Goal: Task Accomplishment & Management: Manage account settings

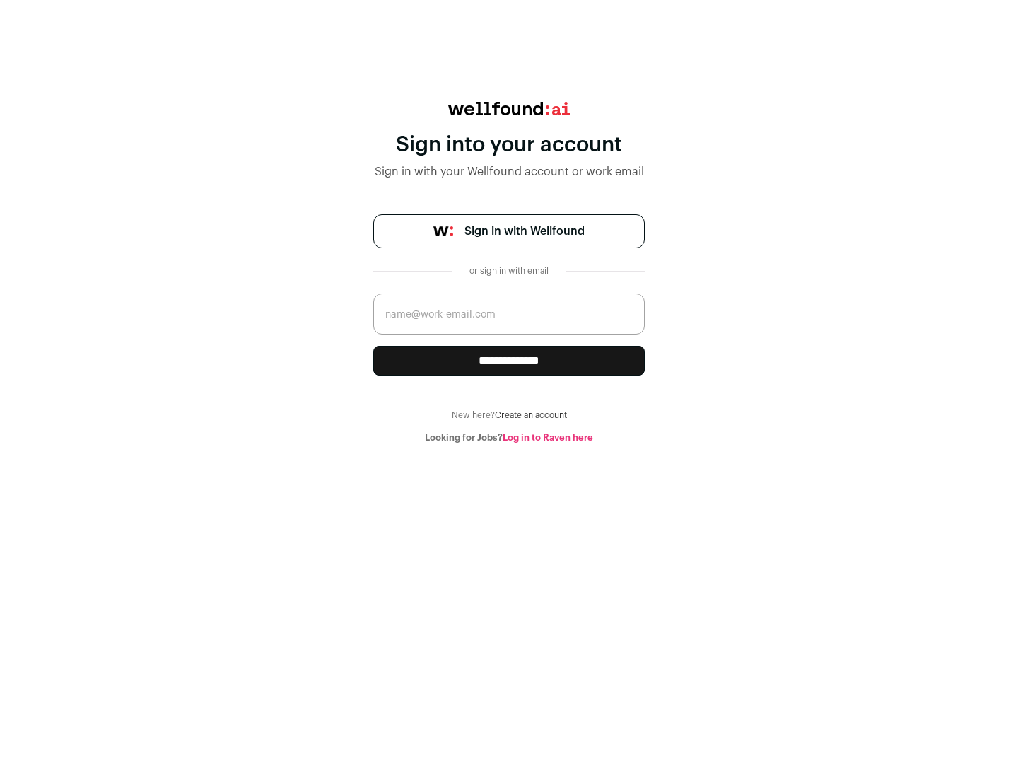
click at [524, 231] on span "Sign in with Wellfound" at bounding box center [525, 231] width 120 height 17
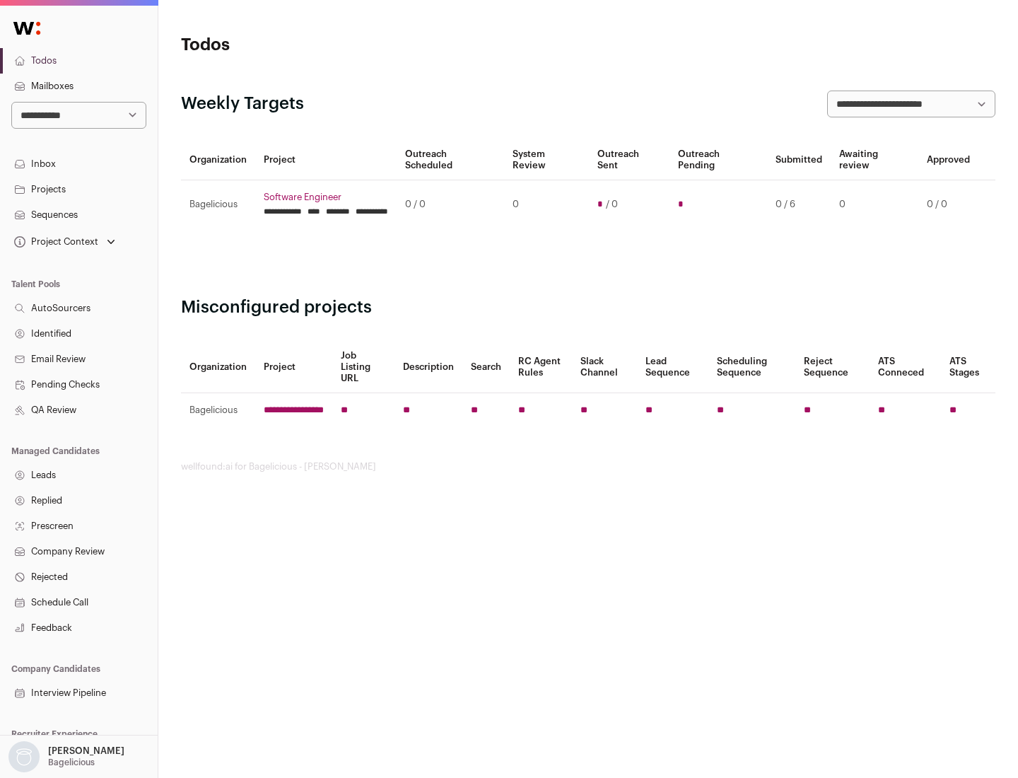
click at [78, 189] on link "Projects" at bounding box center [79, 189] width 158 height 25
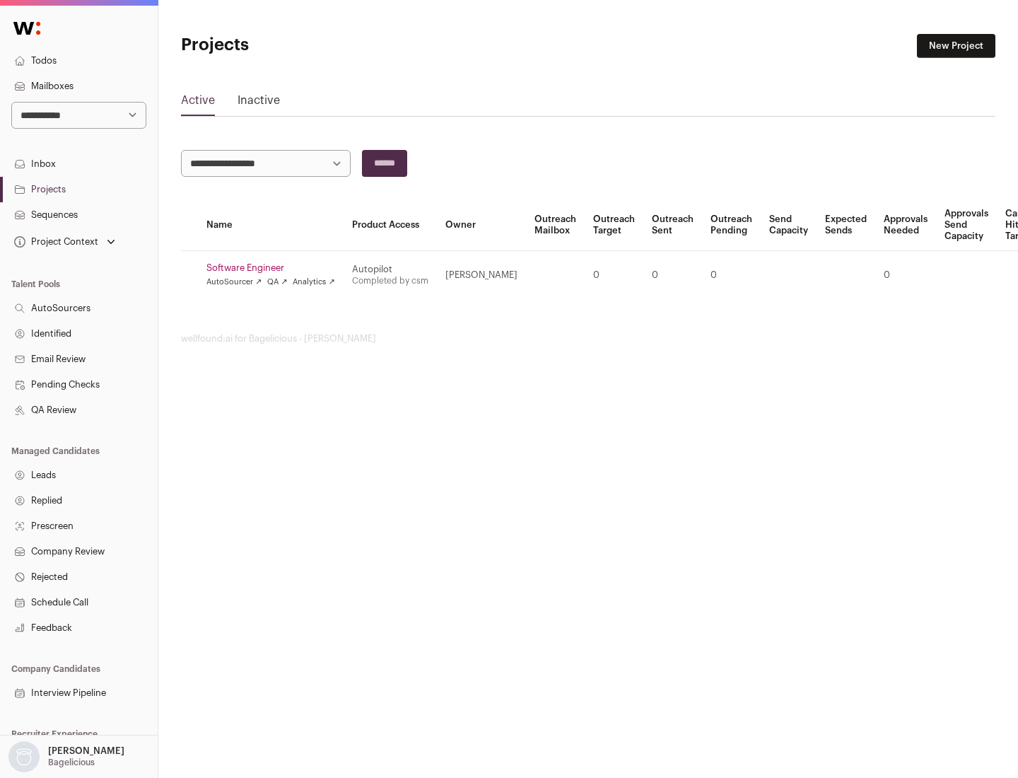
click at [275, 268] on link "Software Engineer" at bounding box center [270, 267] width 129 height 11
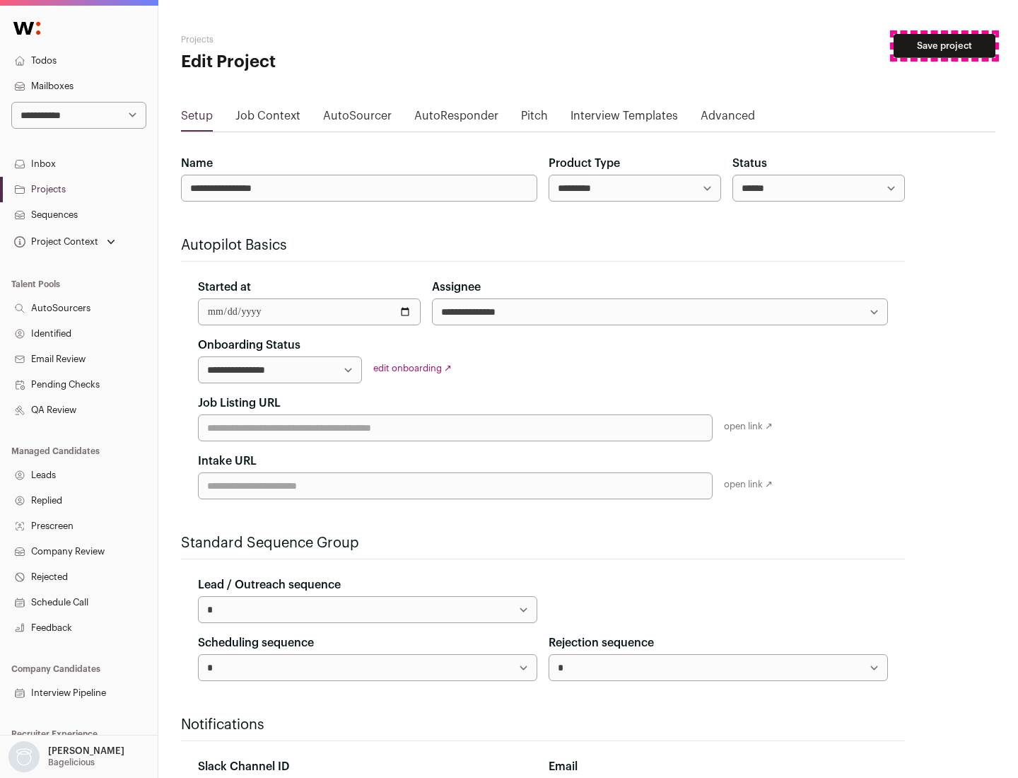
click at [945, 46] on button "Save project" at bounding box center [945, 46] width 102 height 24
